Goal: Transaction & Acquisition: Purchase product/service

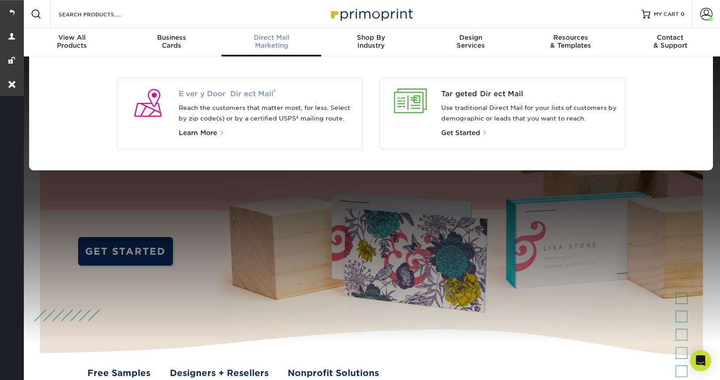
click at [233, 93] on span "Every Door Direct Mail ®" at bounding box center [267, 94] width 177 height 11
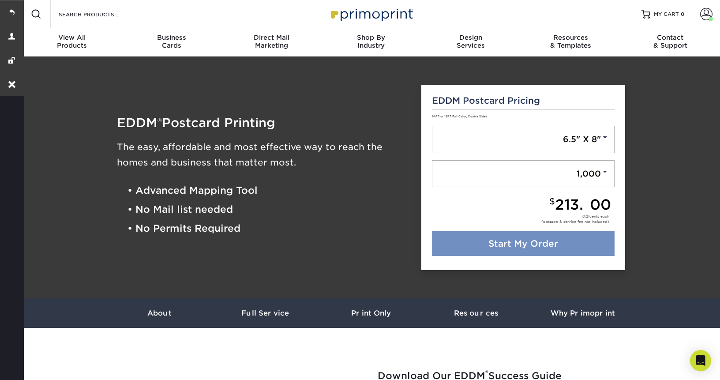
click at [493, 253] on link "Start My Order" at bounding box center [523, 243] width 183 height 25
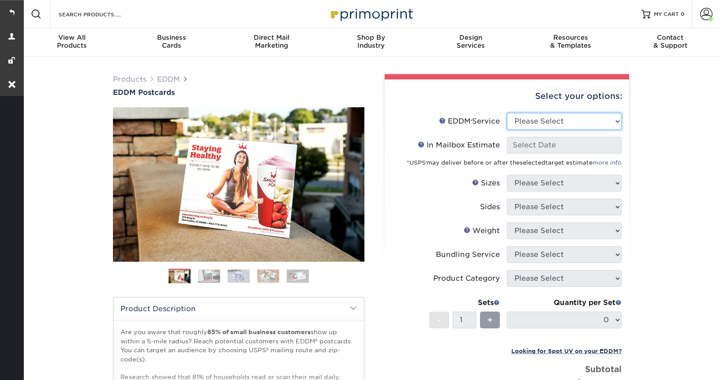
click at [568, 118] on select "Please Select Full Service Print Only" at bounding box center [564, 121] width 115 height 17
select select "full_service"
click at [507, 113] on select "Please Select Full Service Print Only" at bounding box center [564, 121] width 115 height 17
select select "-1"
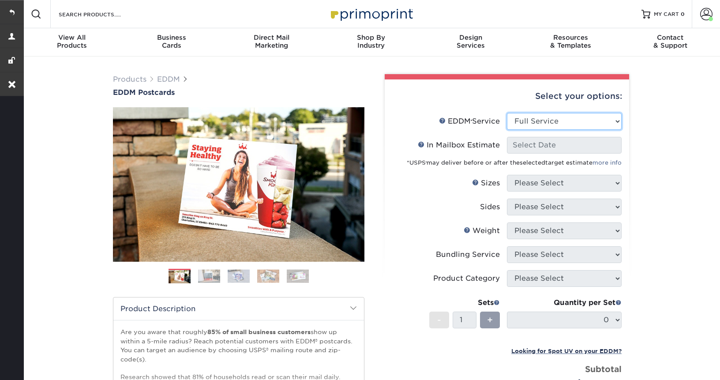
select select "-1"
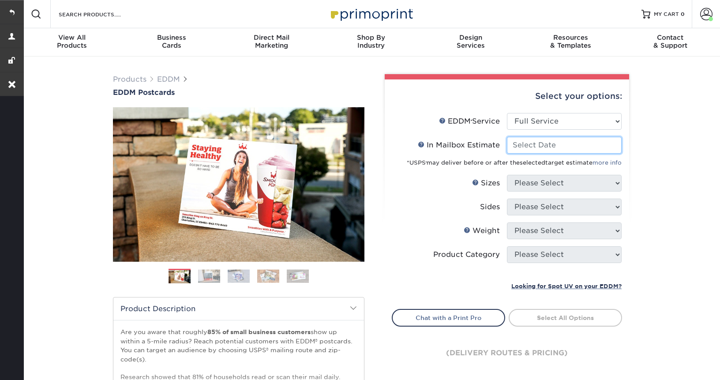
click at [544, 149] on input "In Mailbox Estimate Help In Mailbox Estimate" at bounding box center [564, 145] width 115 height 17
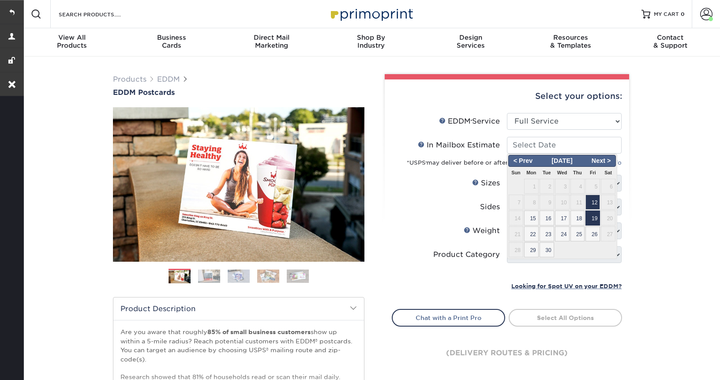
click at [597, 220] on span "19" at bounding box center [592, 217] width 15 height 15
type input "2025-09-19"
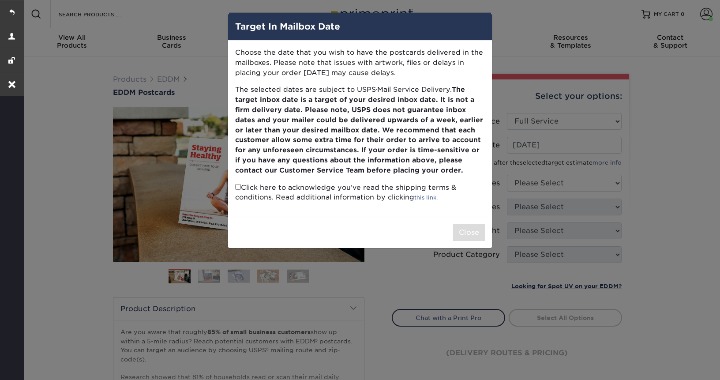
click at [236, 187] on input "checkbox" at bounding box center [238, 187] width 6 height 6
checkbox input "true"
click at [460, 231] on button "Close" at bounding box center [469, 232] width 32 height 17
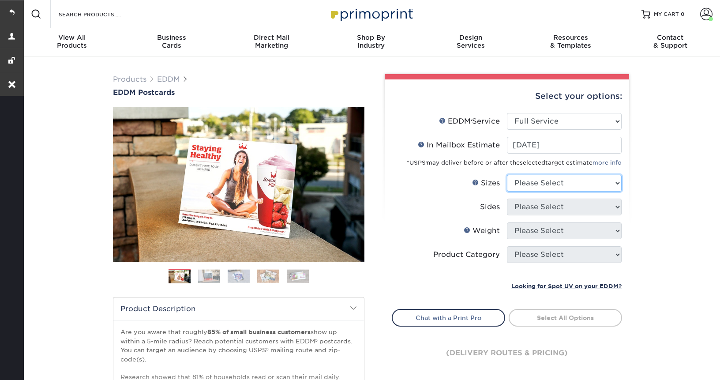
click at [559, 183] on select "Please Select 4.5" x 12" 6" x 12" 6.5" x 8" 6.5" x 9" 6.5" x 12" 7" x 8.5" 8" x…" at bounding box center [564, 183] width 115 height 17
select select "6.50x8.00"
click at [507, 175] on select "Please Select 4.5" x 12" 6" x 12" 6.5" x 8" 6.5" x 9" 6.5" x 12" 7" x 8.5" 8" x…" at bounding box center [564, 183] width 115 height 17
click at [563, 208] on select "Please Select Print Both Sides Print Front Only" at bounding box center [564, 206] width 115 height 17
select select "13abbda7-1d64-4f25-8bb2-c179b224825d"
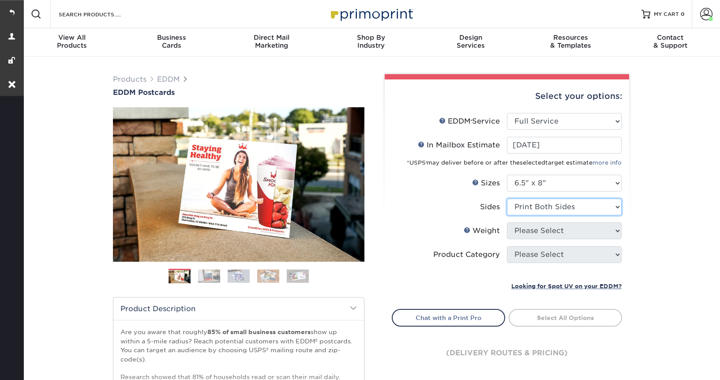
click at [507, 198] on select "Please Select Print Both Sides Print Front Only" at bounding box center [564, 206] width 115 height 17
click at [553, 233] on select "Please Select 16PT 14PT" at bounding box center [564, 230] width 115 height 17
select select "14PT"
click at [507, 222] on select "Please Select 16PT 14PT" at bounding box center [564, 230] width 115 height 17
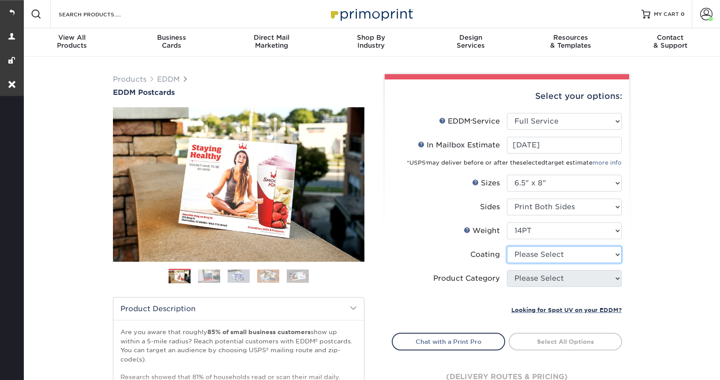
click at [561, 256] on select at bounding box center [564, 254] width 115 height 17
select select "1e8116af-acfc-44b1-83dc-8181aa338834"
click at [507, 246] on select at bounding box center [564, 254] width 115 height 17
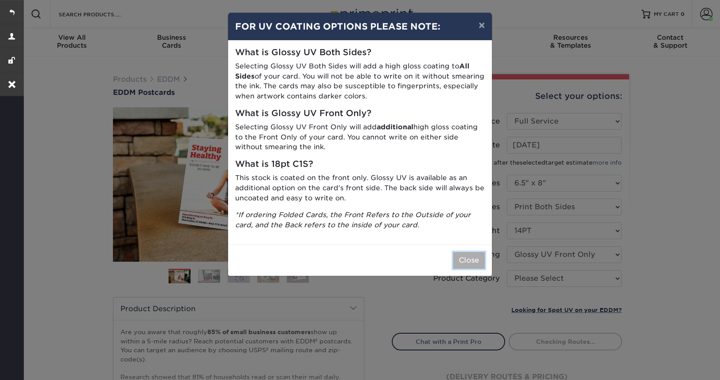
click at [463, 265] on button "Close" at bounding box center [469, 260] width 32 height 17
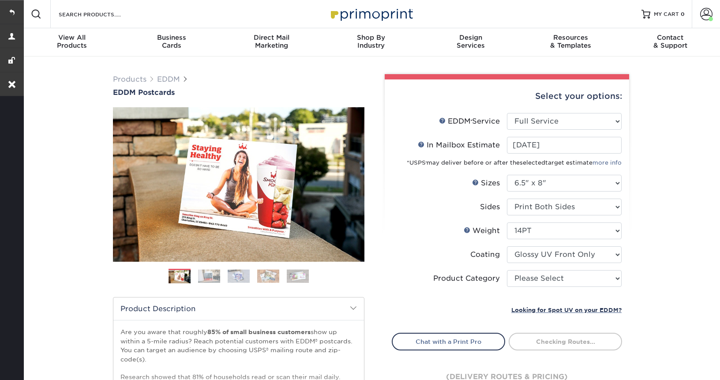
click at [553, 287] on li "Product Category Please Select Postcards" at bounding box center [506, 282] width 229 height 24
click at [554, 282] on select "Please Select Postcards" at bounding box center [564, 278] width 115 height 17
select select "9b7272e0-d6c8-4c3c-8e97-d3a1bcdab858"
click at [507, 270] on select "Please Select Postcards" at bounding box center [564, 278] width 115 height 17
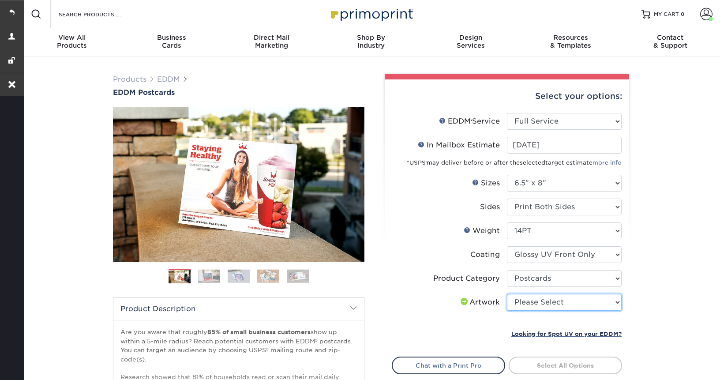
click at [553, 303] on select "Please Select I will upload files I need a design - $150" at bounding box center [564, 302] width 115 height 17
select select "upload"
click at [507, 294] on select "Please Select I will upload files I need a design - $150" at bounding box center [564, 302] width 115 height 17
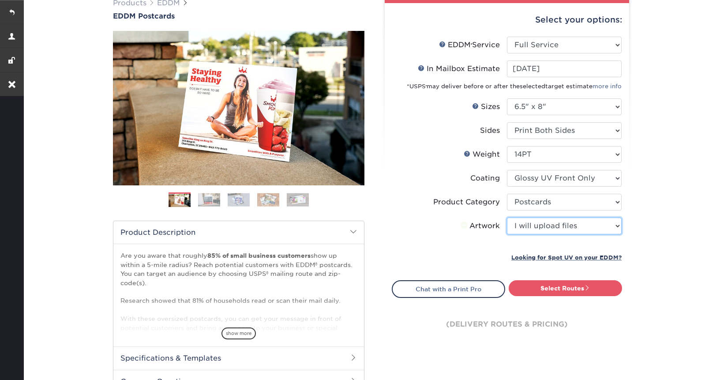
scroll to position [90, 0]
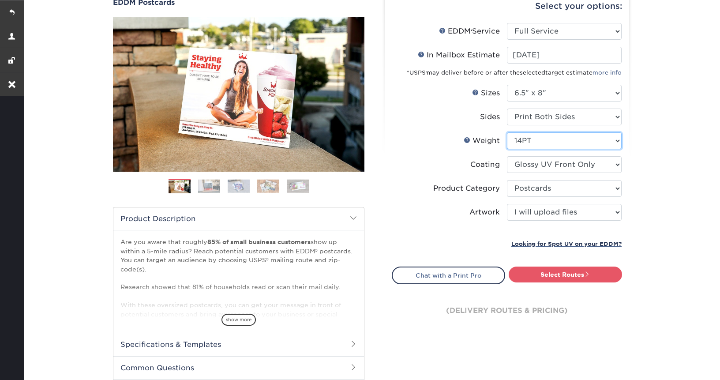
click at [575, 142] on select "Please Select 16PT 14PT" at bounding box center [564, 140] width 115 height 17
click at [507, 132] on select "Please Select 16PT 14PT" at bounding box center [564, 140] width 115 height 17
click at [574, 277] on link "Select Routes" at bounding box center [564, 274] width 113 height 16
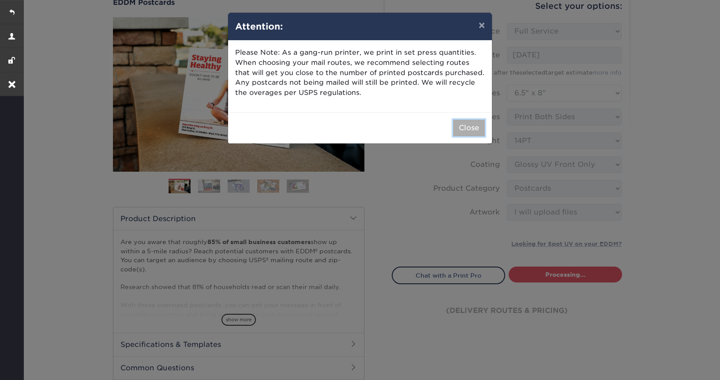
click at [465, 125] on button "Close" at bounding box center [469, 128] width 32 height 17
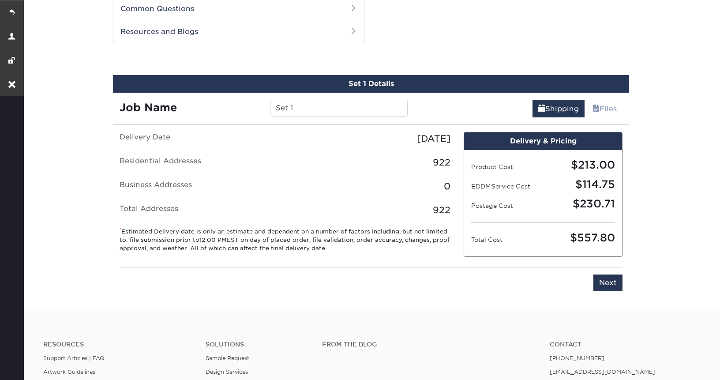
scroll to position [448, 0]
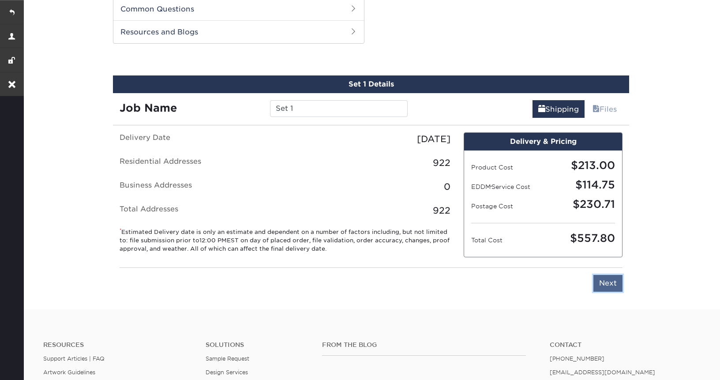
click at [607, 283] on input "Next" at bounding box center [607, 283] width 29 height 17
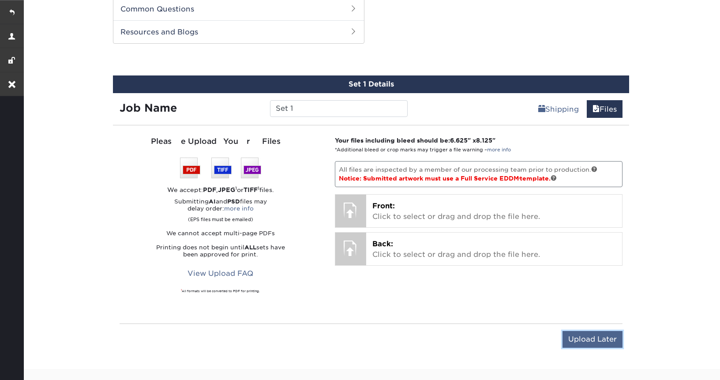
click at [593, 333] on input "Upload Later" at bounding box center [592, 339] width 60 height 17
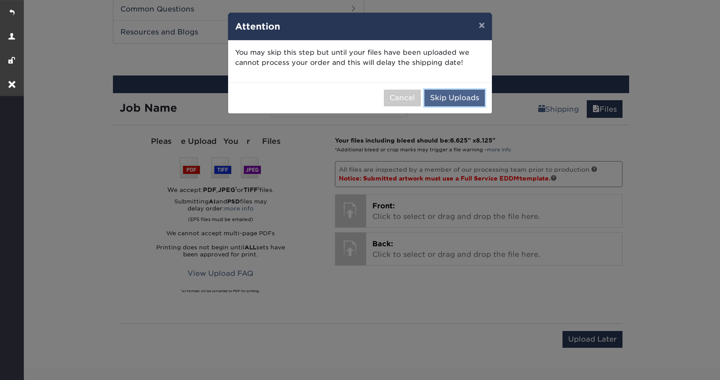
click at [467, 97] on button "Skip Uploads" at bounding box center [454, 98] width 60 height 17
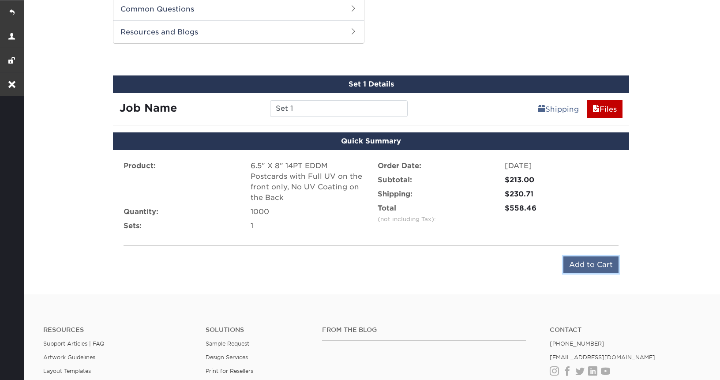
click at [581, 260] on input "Add to Cart" at bounding box center [590, 264] width 55 height 17
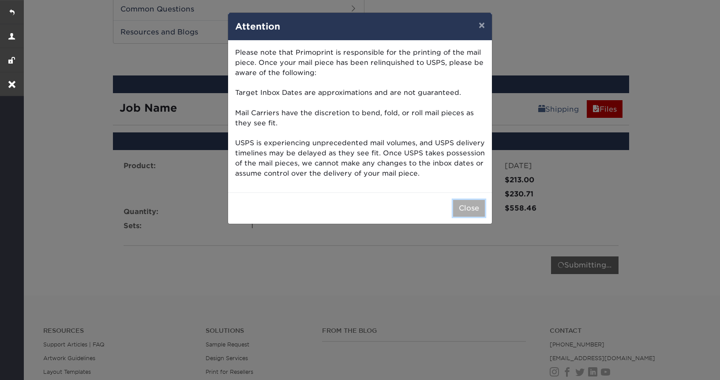
click at [468, 214] on button "Close" at bounding box center [469, 208] width 32 height 17
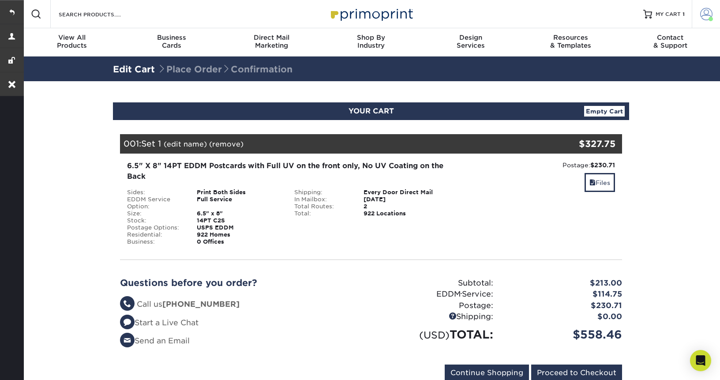
click at [708, 11] on span at bounding box center [706, 14] width 12 height 12
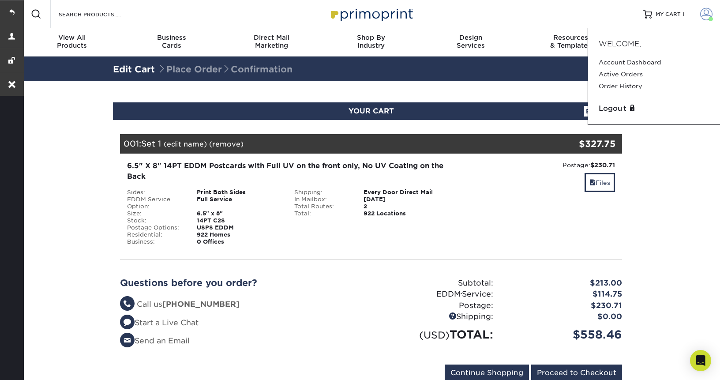
click at [708, 11] on span at bounding box center [706, 14] width 12 height 12
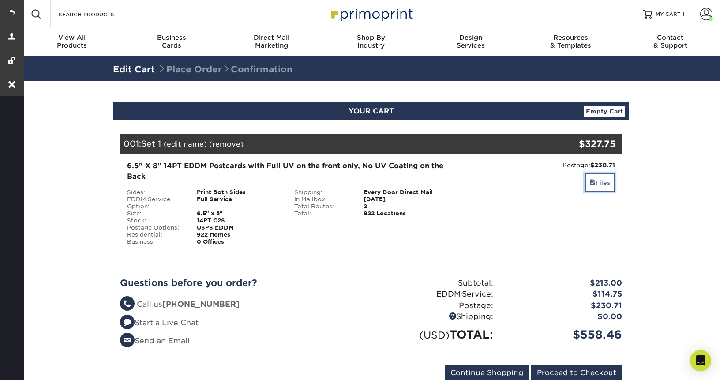
click at [598, 187] on link "Files" at bounding box center [599, 182] width 30 height 19
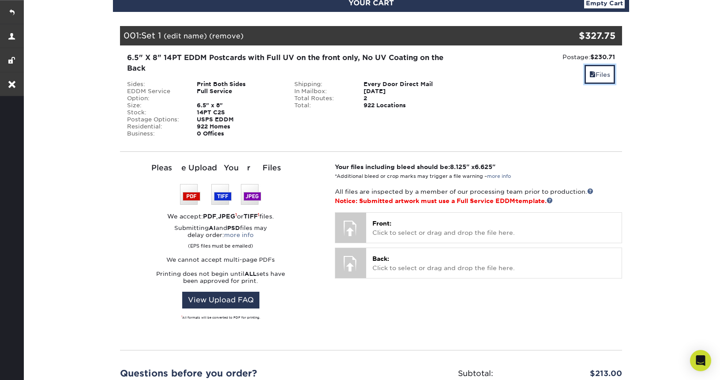
scroll to position [106, 0]
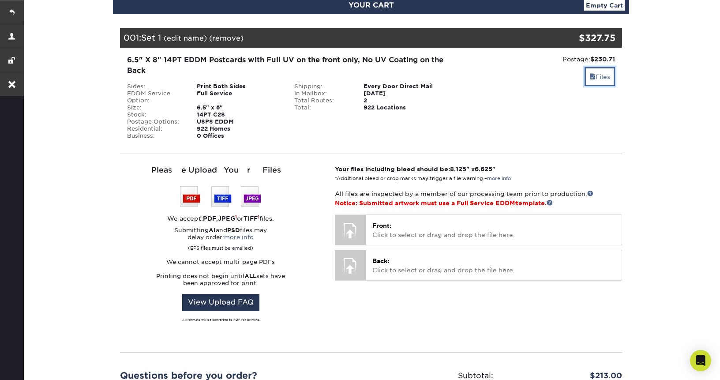
click at [596, 73] on link "Files" at bounding box center [599, 76] width 30 height 19
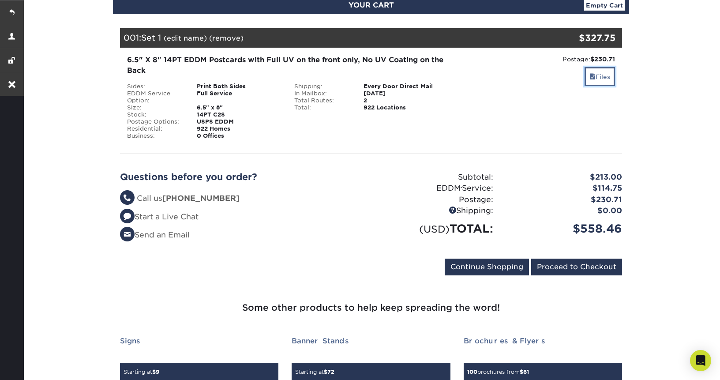
click at [605, 72] on link "Files" at bounding box center [599, 76] width 30 height 19
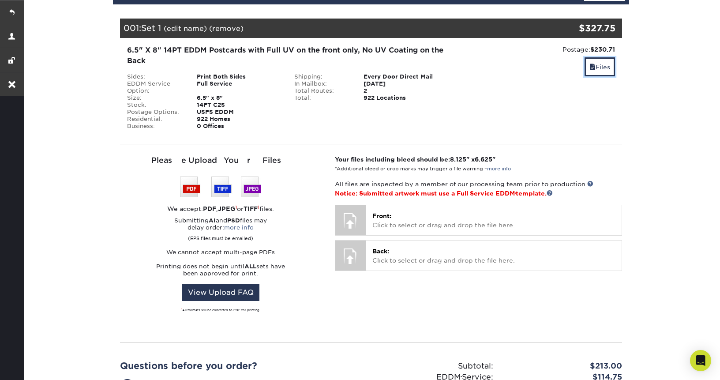
scroll to position [116, 0]
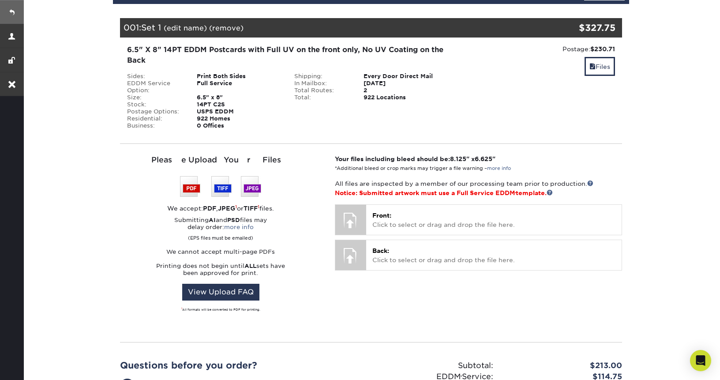
click at [12, 15] on link at bounding box center [12, 12] width 24 height 24
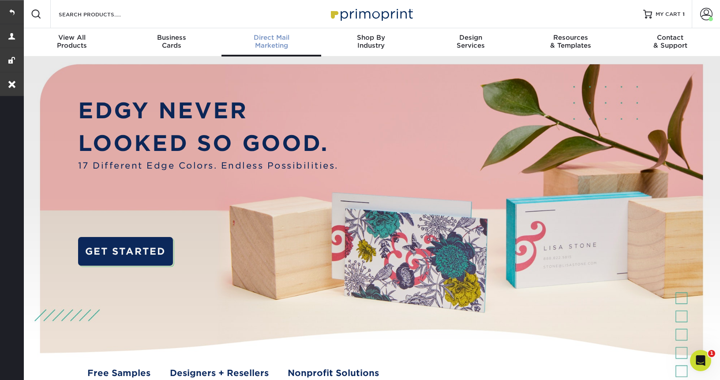
click at [284, 48] on div "Direct Mail Marketing" at bounding box center [271, 42] width 100 height 16
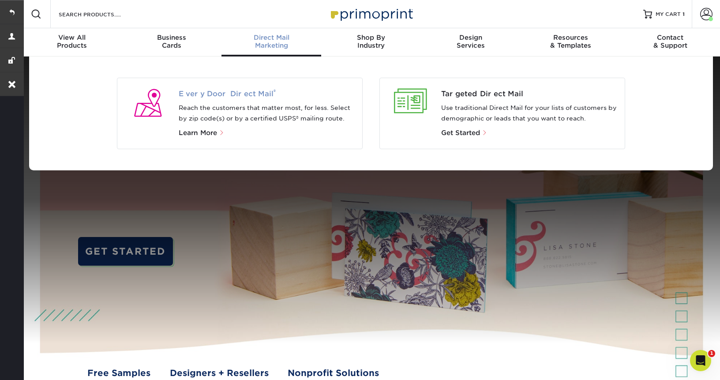
click at [220, 96] on span "Every Door Direct Mail ®" at bounding box center [267, 94] width 177 height 11
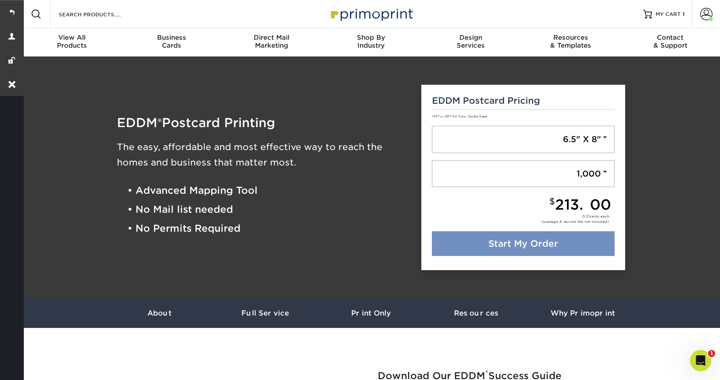
click at [499, 243] on link "Start My Order" at bounding box center [523, 243] width 183 height 25
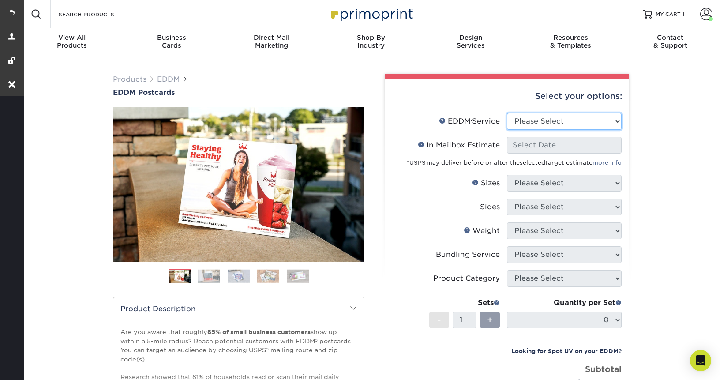
click at [568, 123] on select "Please Select Full Service Print Only" at bounding box center [564, 121] width 115 height 17
select select "full_service"
click at [507, 113] on select "Please Select Full Service Print Only" at bounding box center [564, 121] width 115 height 17
select select "-1"
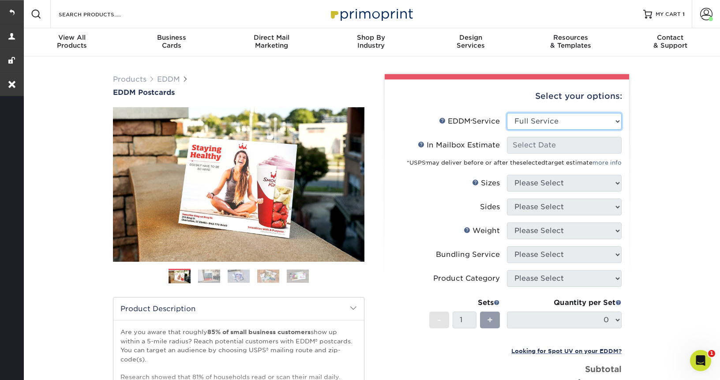
select select "-1"
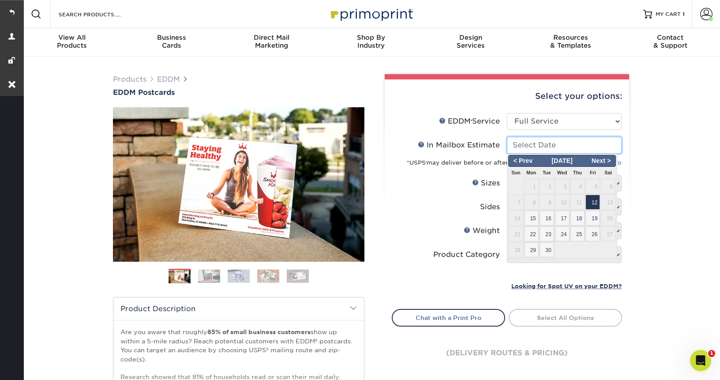
click at [546, 146] on input "In Mailbox Estimate Help In Mailbox Estimate" at bounding box center [564, 145] width 115 height 17
click at [537, 232] on span "22" at bounding box center [531, 233] width 15 height 15
type input "2025-09-22"
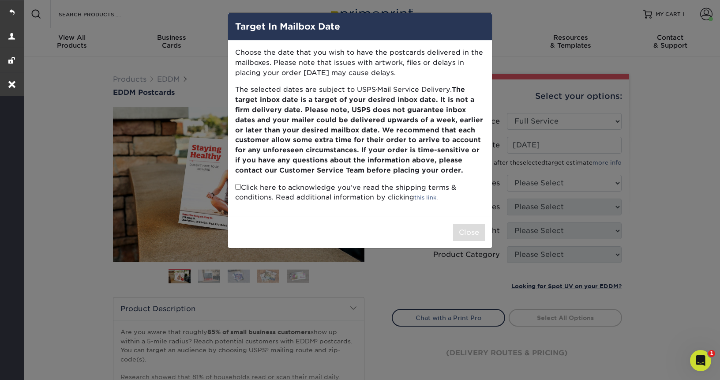
click at [239, 184] on input "checkbox" at bounding box center [238, 187] width 6 height 6
checkbox input "true"
click at [474, 234] on button "Close" at bounding box center [469, 232] width 32 height 17
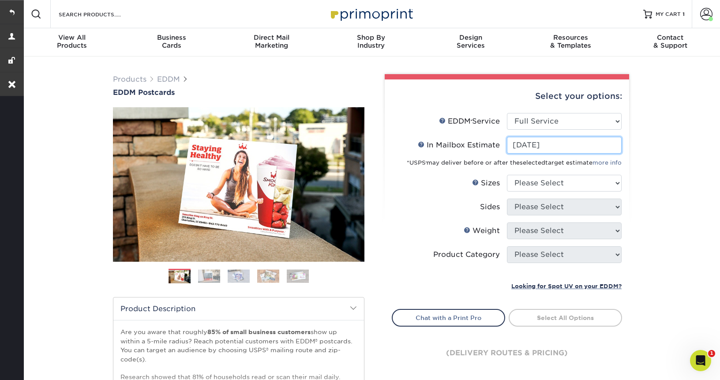
click at [551, 140] on input "2025-09-22" at bounding box center [564, 145] width 115 height 17
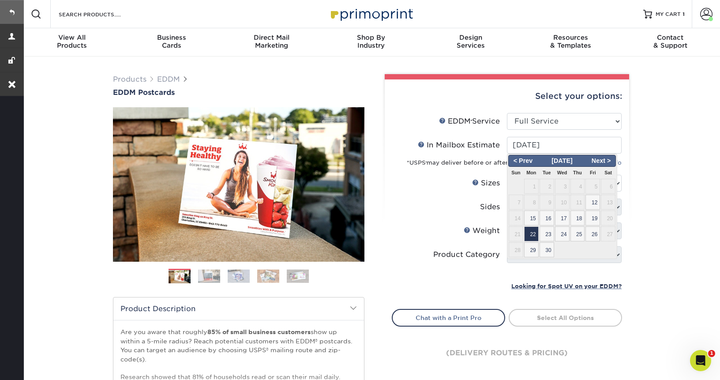
click at [12, 14] on link at bounding box center [12, 12] width 24 height 24
